Goal: Task Accomplishment & Management: Use online tool/utility

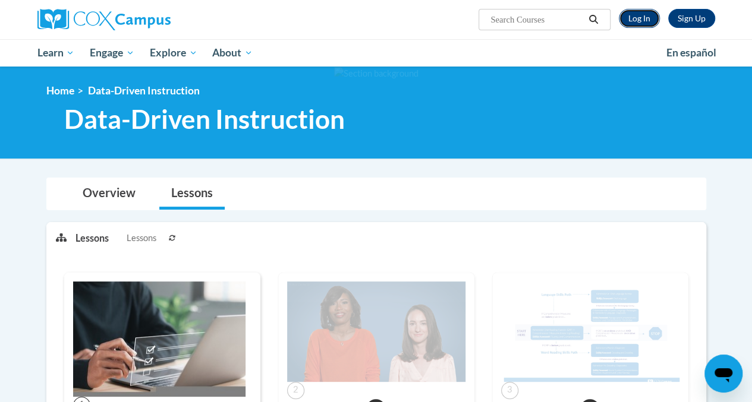
click at [642, 21] on link "Log In" at bounding box center [638, 18] width 41 height 19
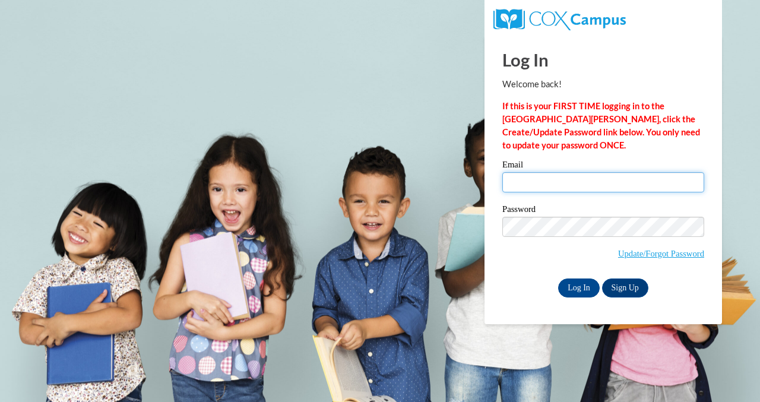
click at [569, 186] on input "Email" at bounding box center [604, 182] width 202 height 20
type input "sofia.pezirtzoglou@my.utsa.edu"
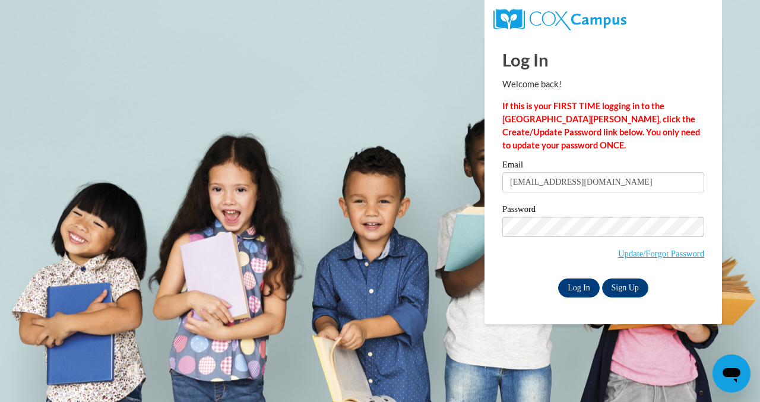
click at [576, 291] on input "Log In" at bounding box center [579, 288] width 42 height 19
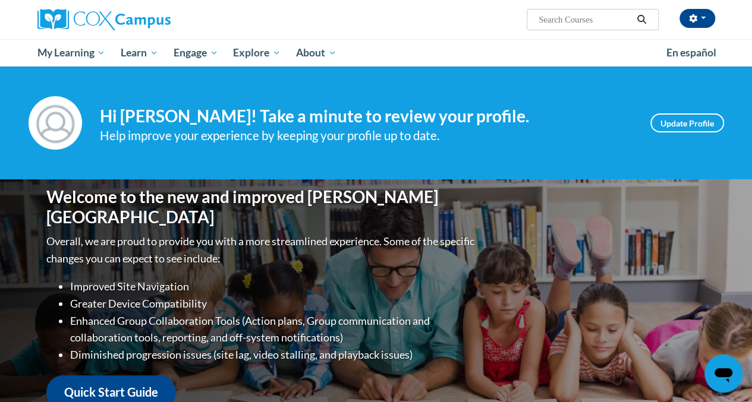
scroll to position [352, 0]
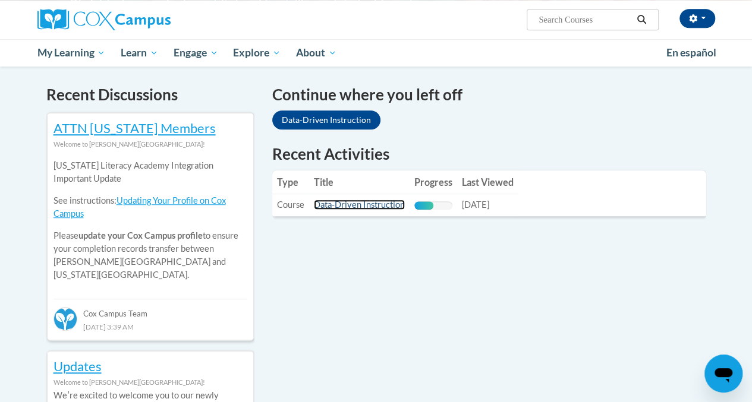
click at [364, 203] on link "Data-Driven Instruction" at bounding box center [359, 205] width 91 height 10
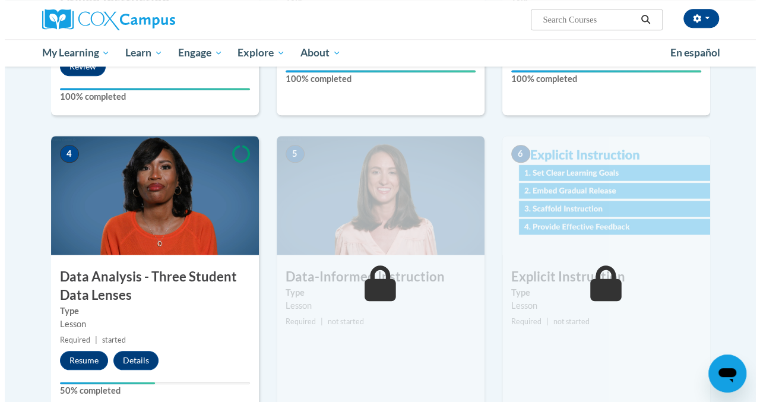
scroll to position [522, 0]
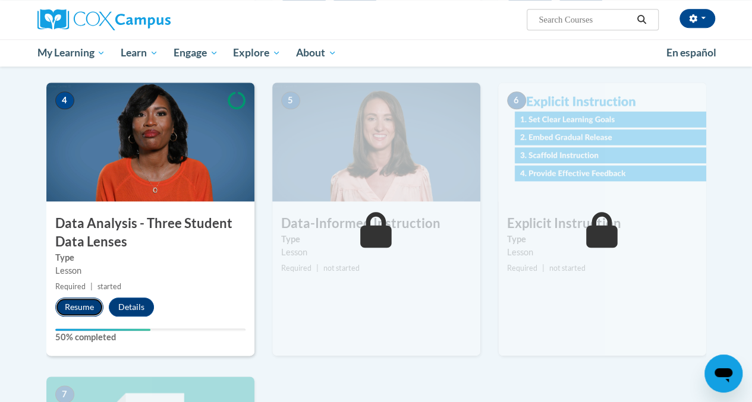
click at [73, 305] on button "Resume" at bounding box center [79, 307] width 48 height 19
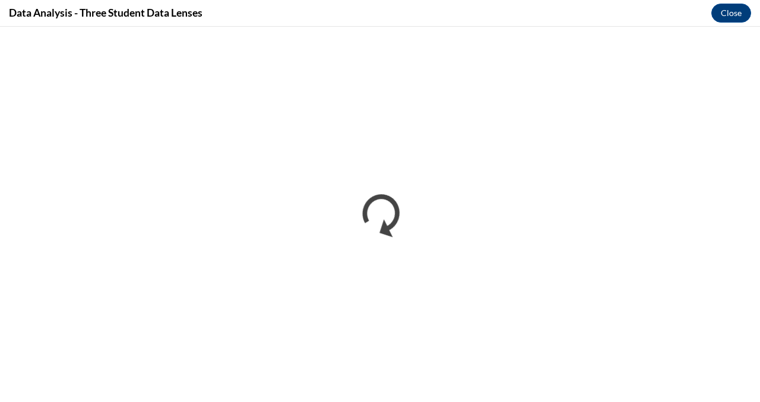
scroll to position [0, 0]
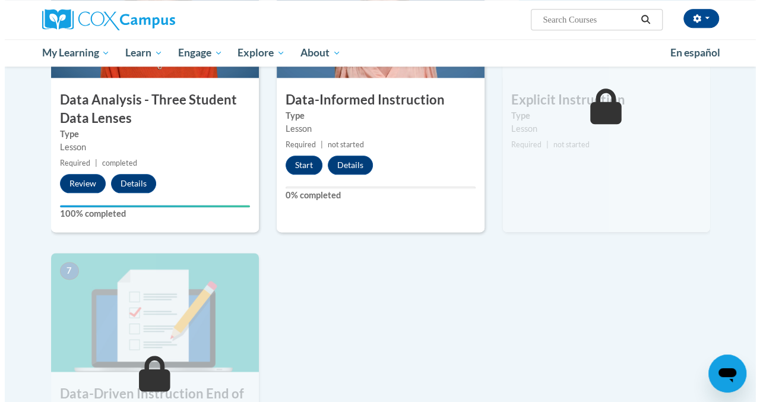
scroll to position [616, 0]
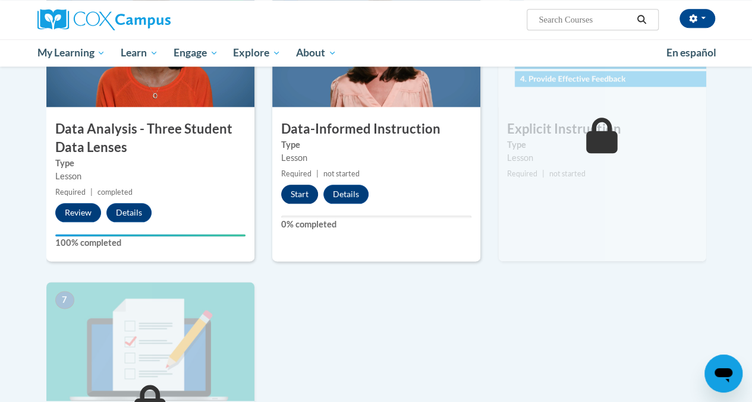
click at [293, 192] on button "Start" at bounding box center [299, 194] width 37 height 19
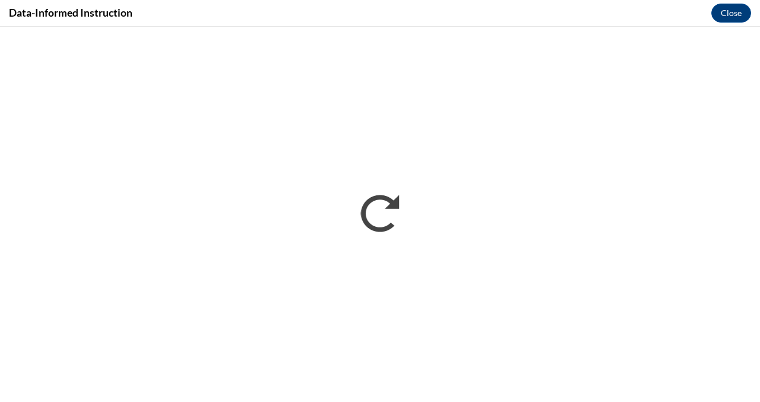
scroll to position [0, 0]
